Goal: Complete application form

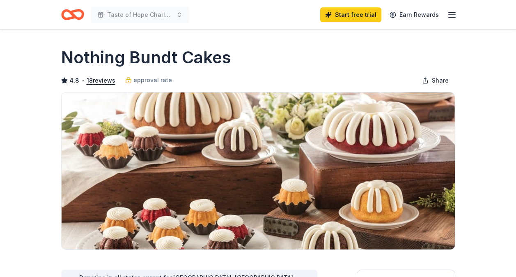
scroll to position [205, 0]
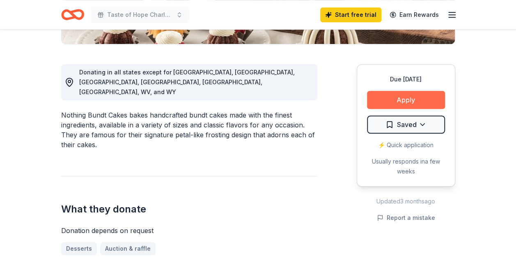
click at [404, 98] on button "Apply" at bounding box center [406, 100] width 78 height 18
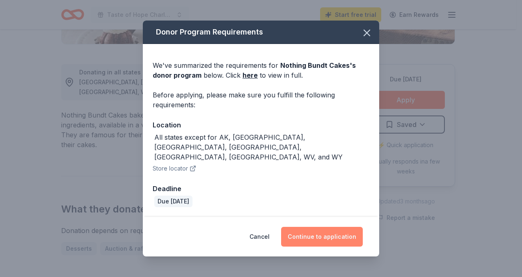
click at [322, 227] on button "Continue to application" at bounding box center [322, 237] width 82 height 20
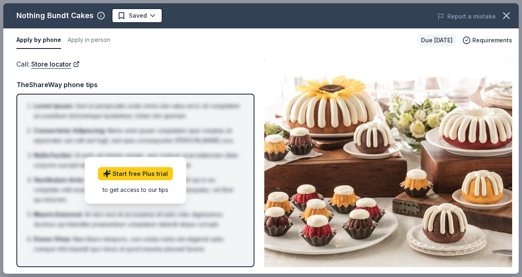
click at [201, 61] on div "Call : Store locator" at bounding box center [135, 64] width 238 height 11
click at [346, 48] on div "Apply by phone Apply in person Due [DATE] Requirements" at bounding box center [261, 40] width 516 height 24
click at [195, 70] on div "Call : Store locator TheShareWay phone tips Lorem Ipsum : Sed ut perspiciatis u…" at bounding box center [135, 163] width 238 height 208
click at [140, 190] on div "to get access to our tips" at bounding box center [135, 189] width 75 height 9
click at [85, 84] on div "TheShareWay phone tips" at bounding box center [135, 84] width 238 height 11
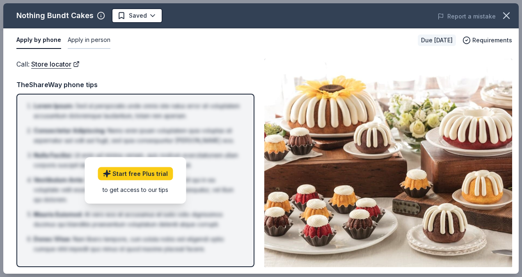
click at [76, 41] on button "Apply in person" at bounding box center [89, 40] width 43 height 17
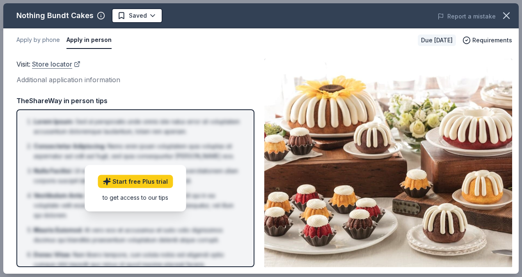
click at [59, 65] on link "Store locator" at bounding box center [56, 64] width 48 height 11
click at [206, 81] on div "Additional application information" at bounding box center [135, 79] width 238 height 11
click at [508, 16] on icon "button" at bounding box center [506, 15] width 11 height 11
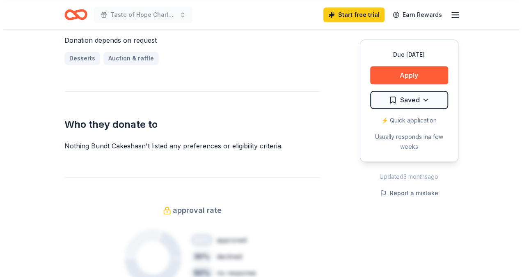
scroll to position [493, 0]
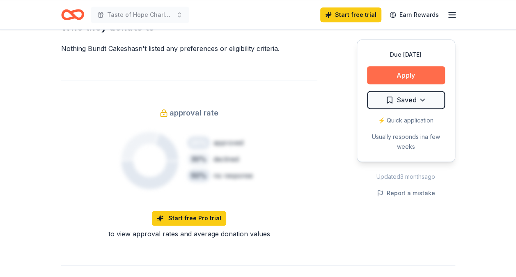
click at [398, 69] on button "Apply" at bounding box center [406, 75] width 78 height 18
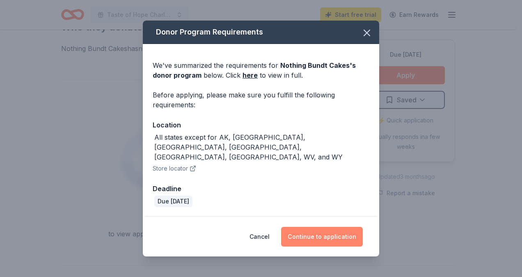
click at [303, 227] on button "Continue to application" at bounding box center [322, 237] width 82 height 20
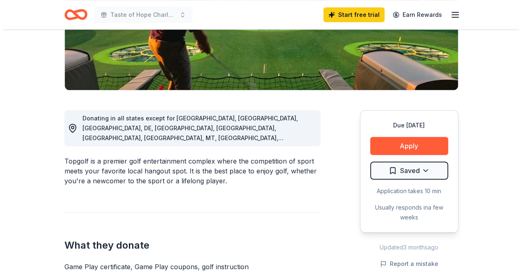
scroll to position [164, 0]
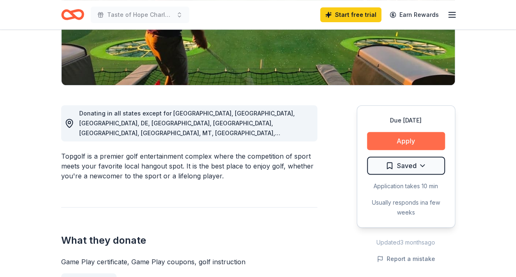
click at [405, 141] on button "Apply" at bounding box center [406, 141] width 78 height 18
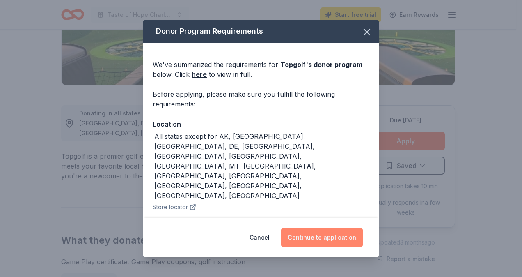
click at [316, 240] on button "Continue to application" at bounding box center [322, 237] width 82 height 20
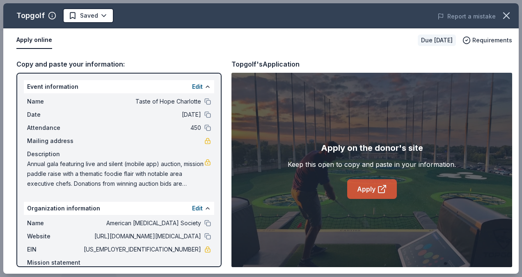
click at [365, 188] on link "Apply" at bounding box center [372, 189] width 50 height 20
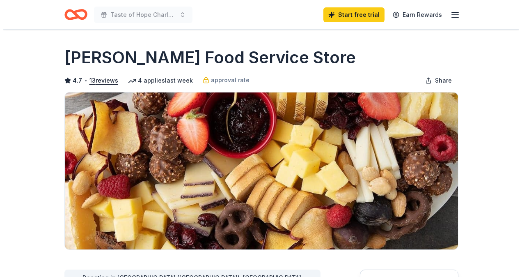
scroll to position [164, 0]
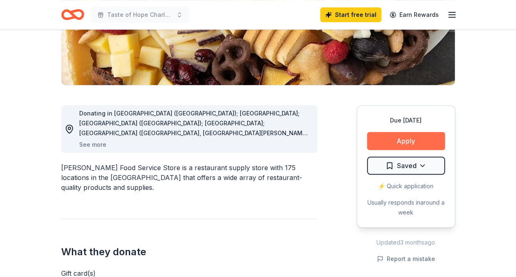
click at [399, 145] on button "Apply" at bounding box center [406, 141] width 78 height 18
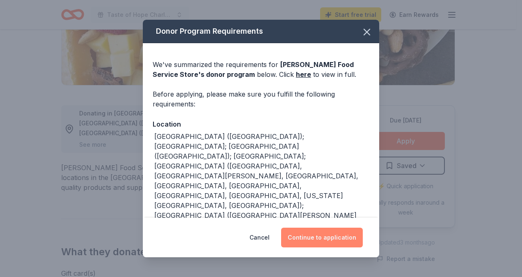
click at [321, 234] on button "Continue to application" at bounding box center [322, 237] width 82 height 20
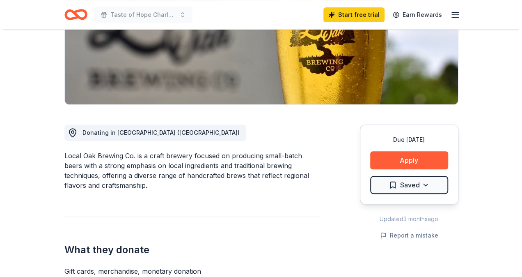
scroll to position [164, 0]
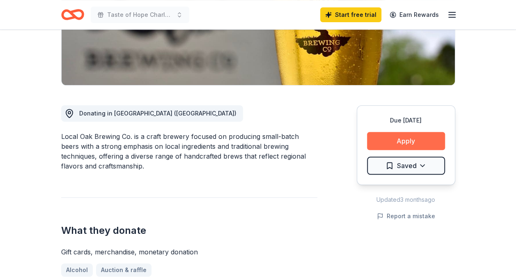
click at [408, 139] on button "Apply" at bounding box center [406, 141] width 78 height 18
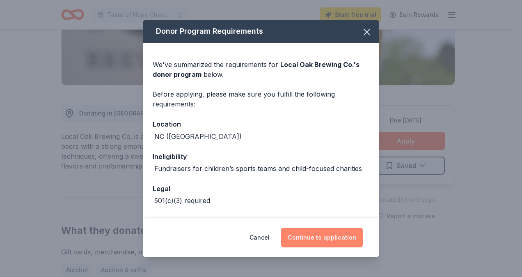
click at [309, 236] on button "Continue to application" at bounding box center [322, 237] width 82 height 20
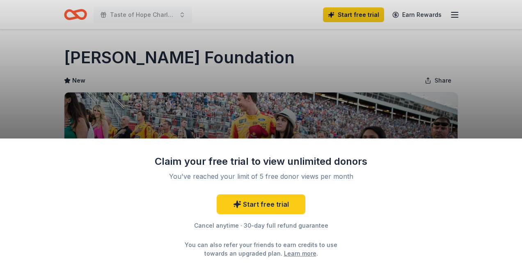
click at [305, 118] on div "Claim your free trial to view unlimited donors You've reached your limit of 5 f…" at bounding box center [261, 138] width 522 height 277
click at [284, 56] on div "Claim your free trial to view unlimited donors You've reached your limit of 5 f…" at bounding box center [261, 138] width 522 height 277
